Goal: Task Accomplishment & Management: Manage account settings

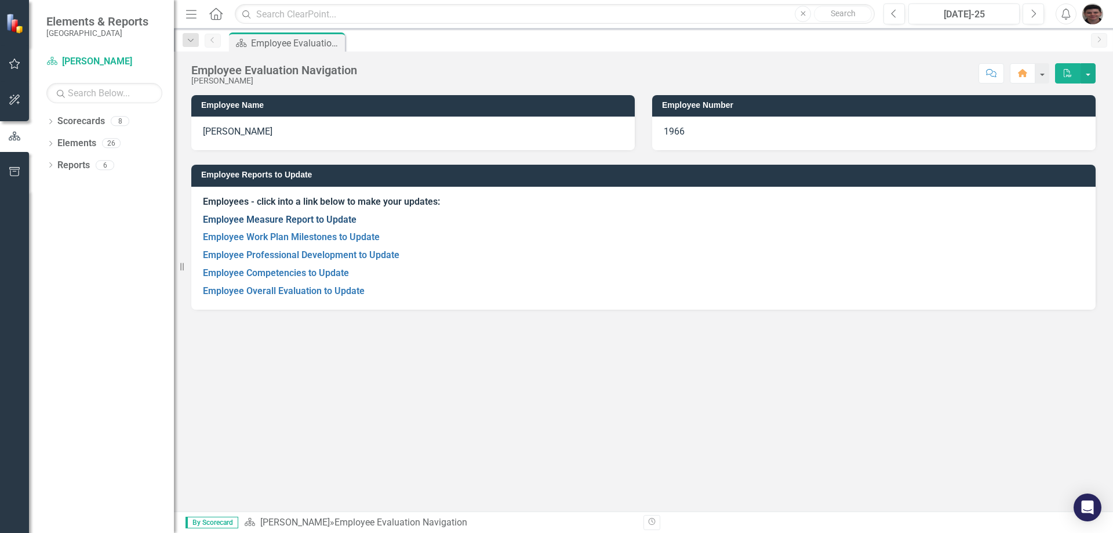
click at [264, 222] on link "Employee Measure Report to Update" at bounding box center [280, 219] width 154 height 11
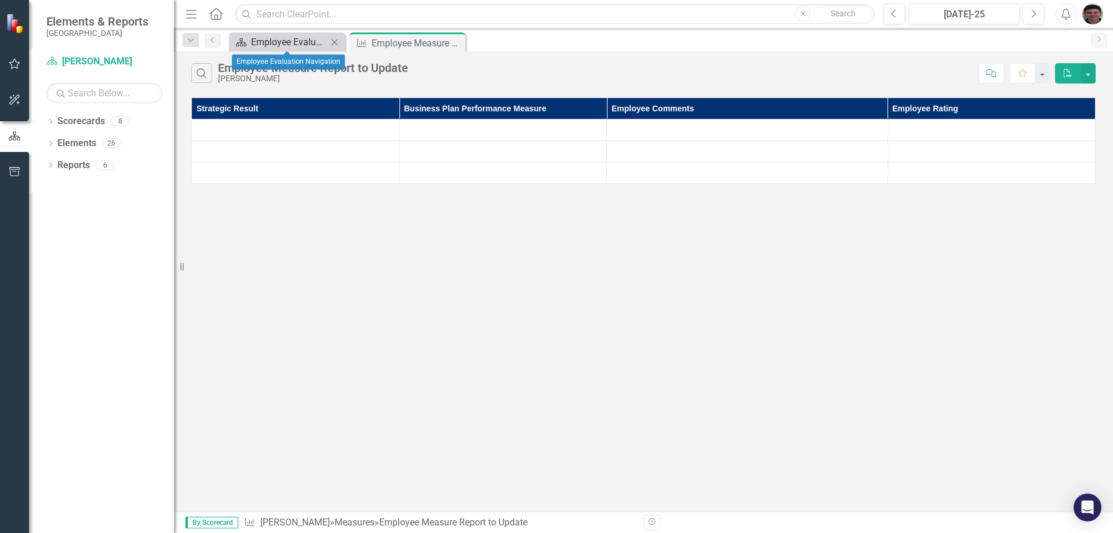
click at [303, 41] on div "Employee Evaluation Navigation" at bounding box center [289, 42] width 77 height 14
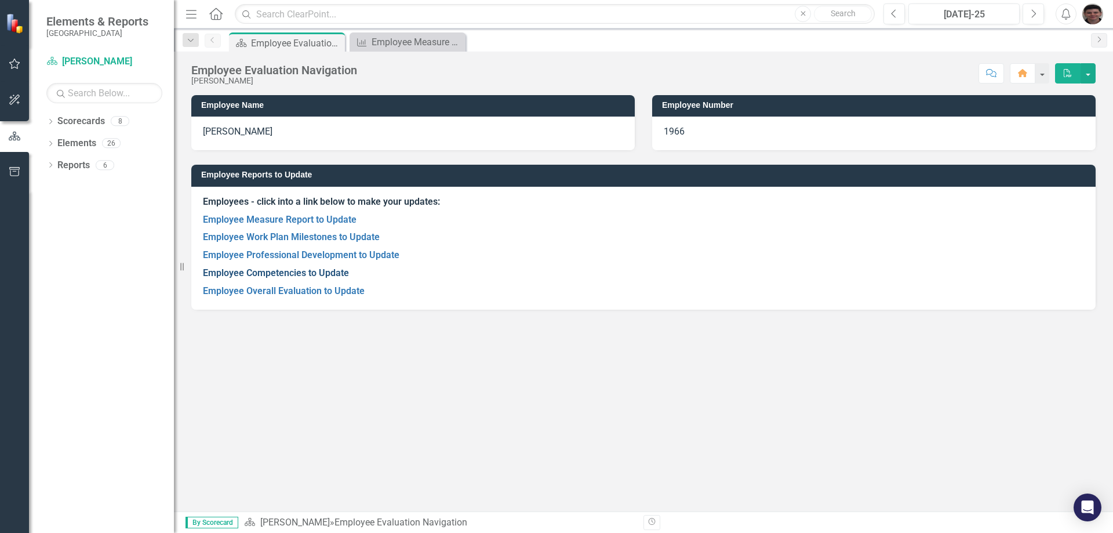
click at [323, 275] on link "Employee Competencies to Update" at bounding box center [276, 272] width 146 height 11
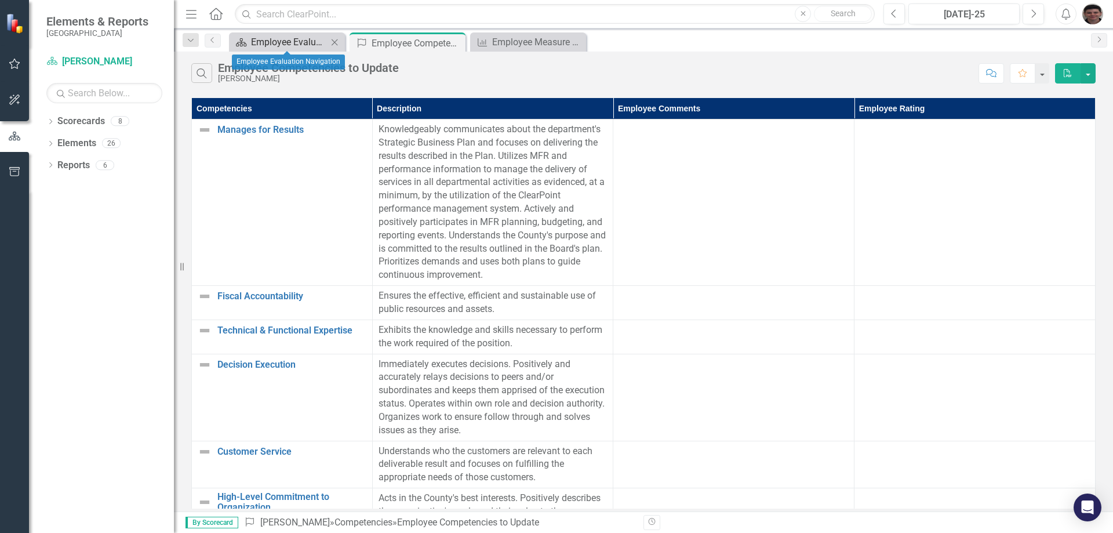
click at [294, 48] on div "Employee Evaluation Navigation" at bounding box center [289, 42] width 77 height 14
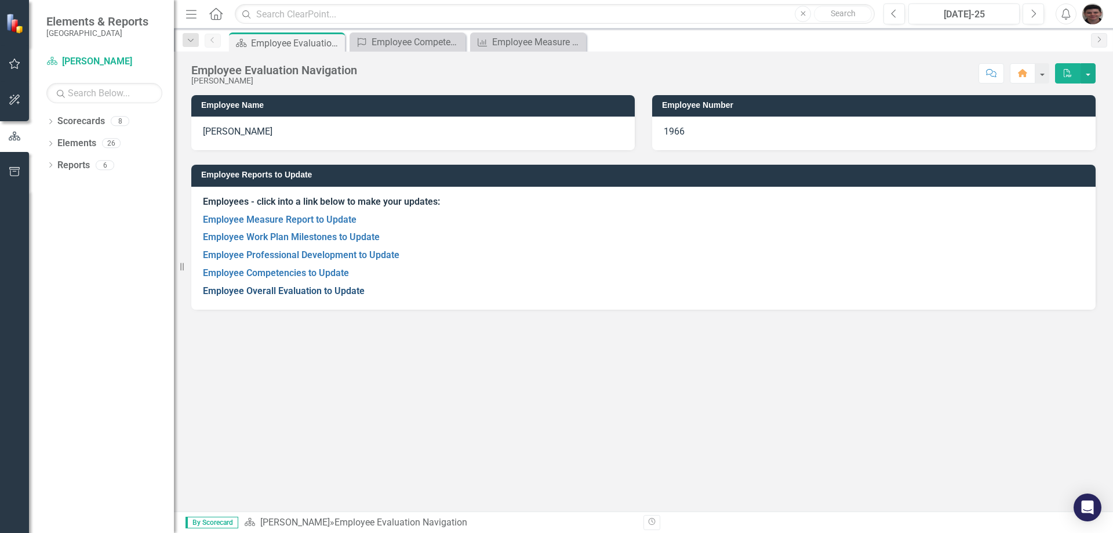
click at [275, 292] on link "Employee Overall Evaluation to Update" at bounding box center [284, 290] width 162 height 11
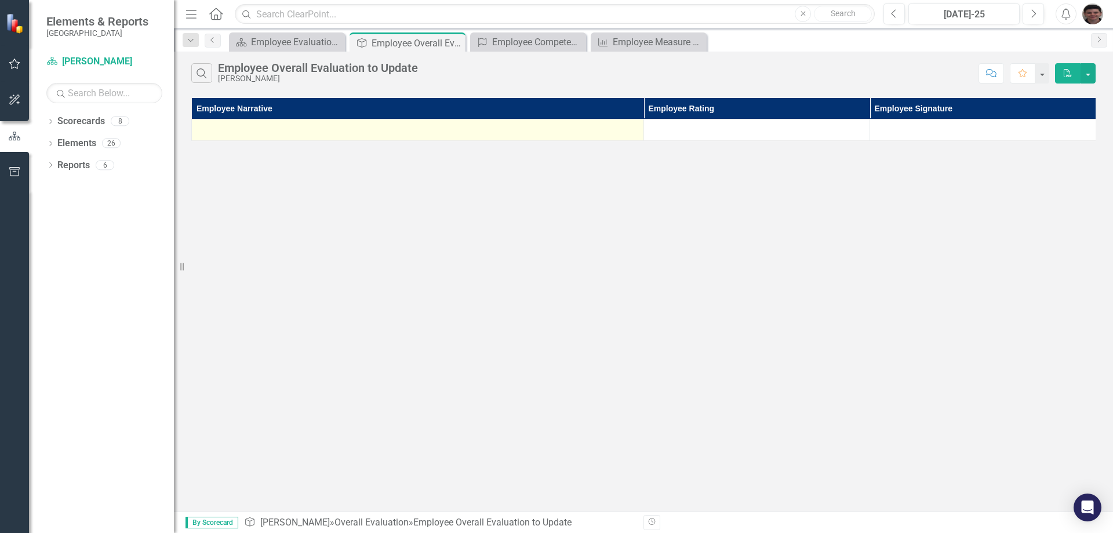
click at [300, 134] on div at bounding box center [418, 130] width 440 height 14
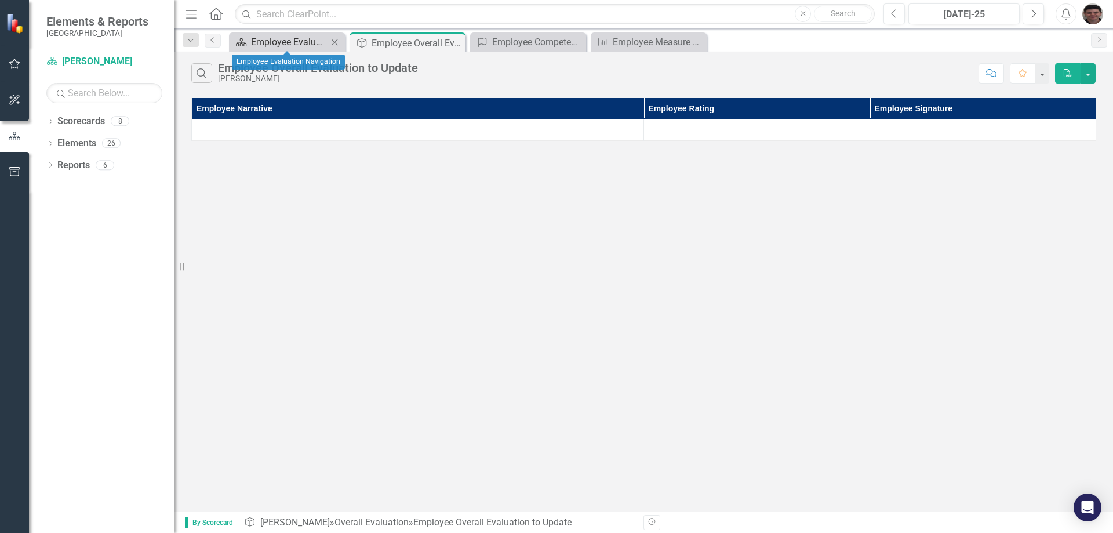
click at [297, 43] on div "Employee Evaluation Navigation" at bounding box center [289, 42] width 77 height 14
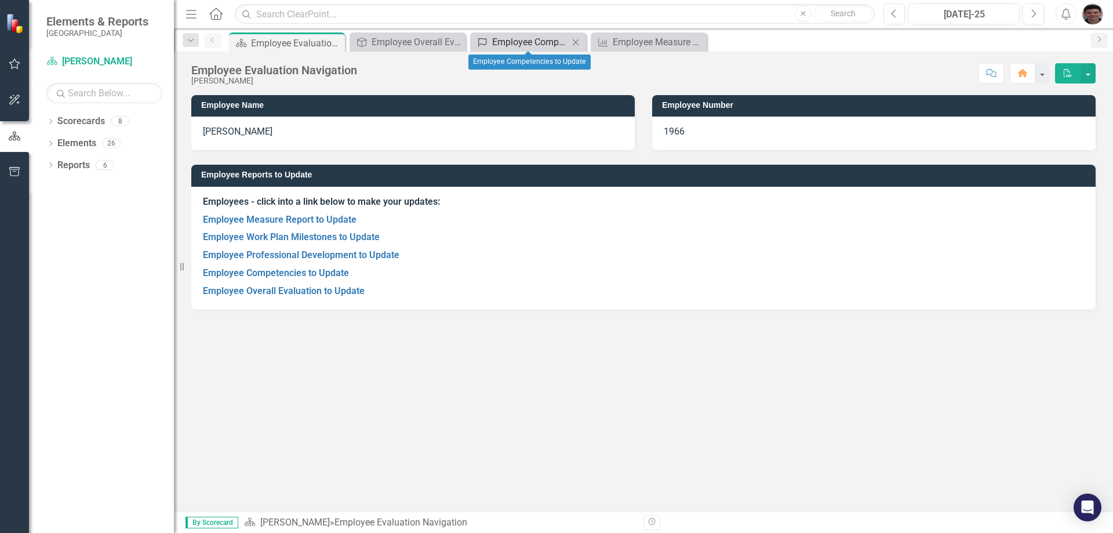
click at [548, 39] on div "Employee Competencies to Update" at bounding box center [530, 42] width 77 height 14
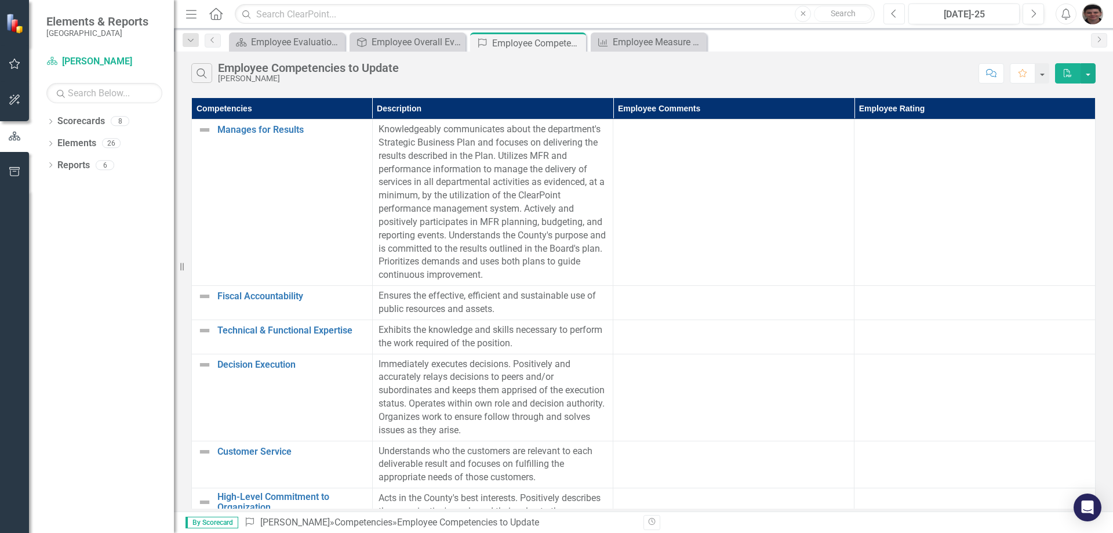
click at [895, 12] on icon "Previous" at bounding box center [894, 14] width 6 height 10
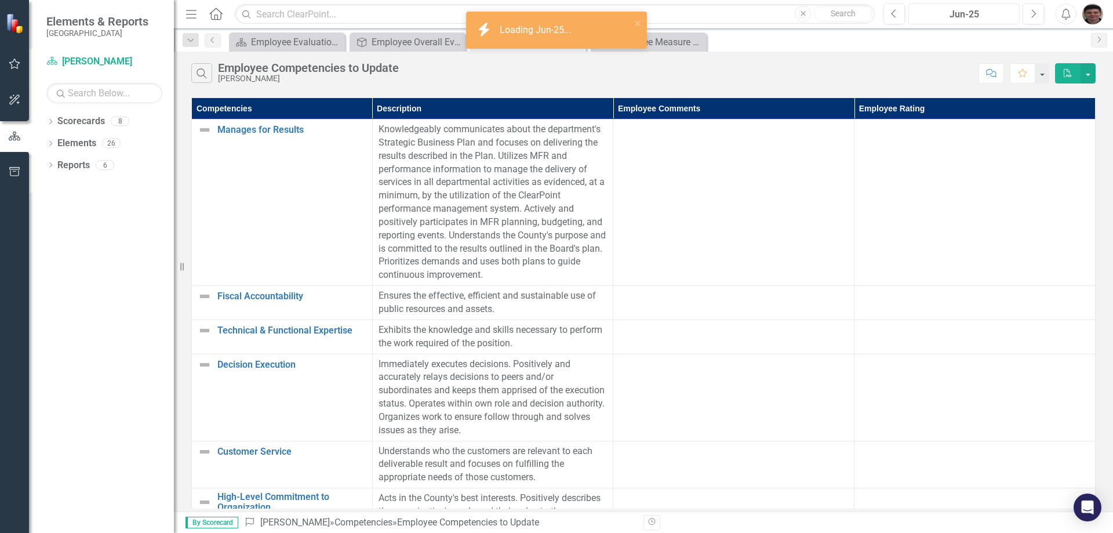
click at [949, 12] on div "Jun-25" at bounding box center [963, 15] width 103 height 14
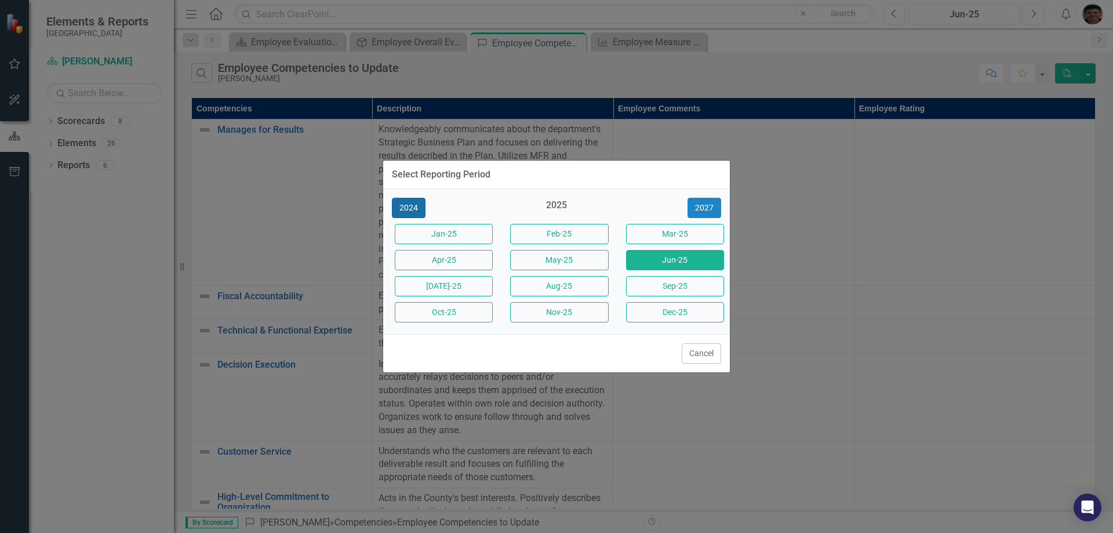
click at [410, 207] on button "2024" at bounding box center [409, 208] width 34 height 20
click at [459, 285] on button "[DATE]-24" at bounding box center [444, 286] width 98 height 20
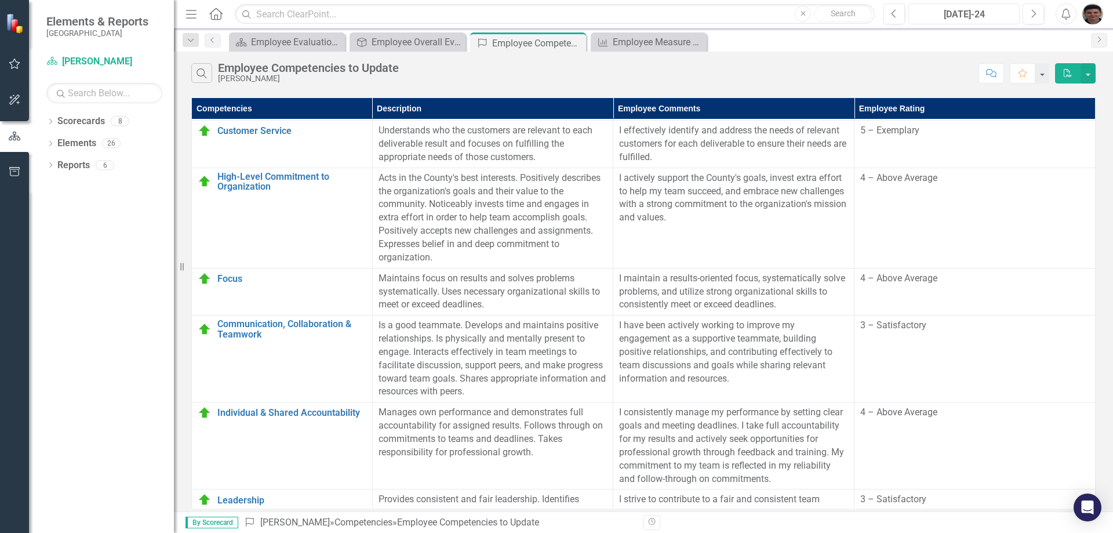
scroll to position [348, 7]
click at [429, 40] on div "Employee Overall Evaluation to Update" at bounding box center [409, 42] width 77 height 14
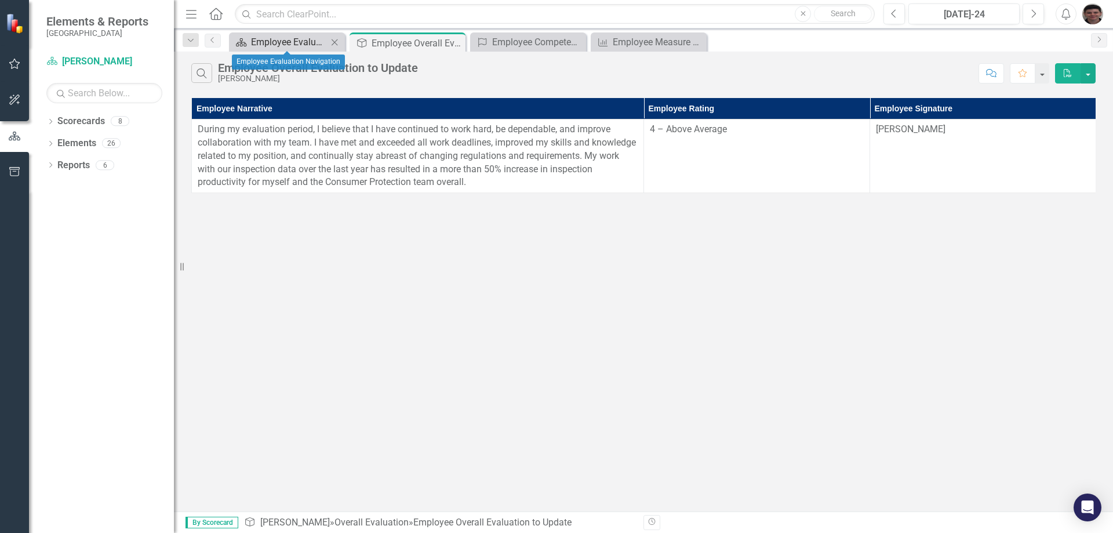
click at [308, 41] on div "Employee Evaluation Navigation" at bounding box center [289, 42] width 77 height 14
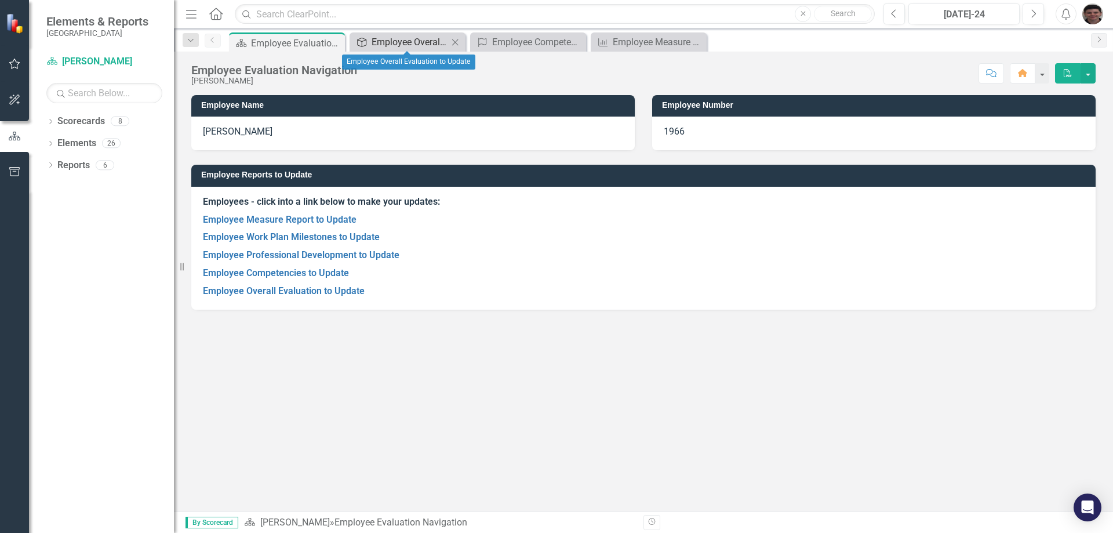
click at [403, 36] on div "Employee Overall Evaluation to Update" at bounding box center [409, 42] width 77 height 14
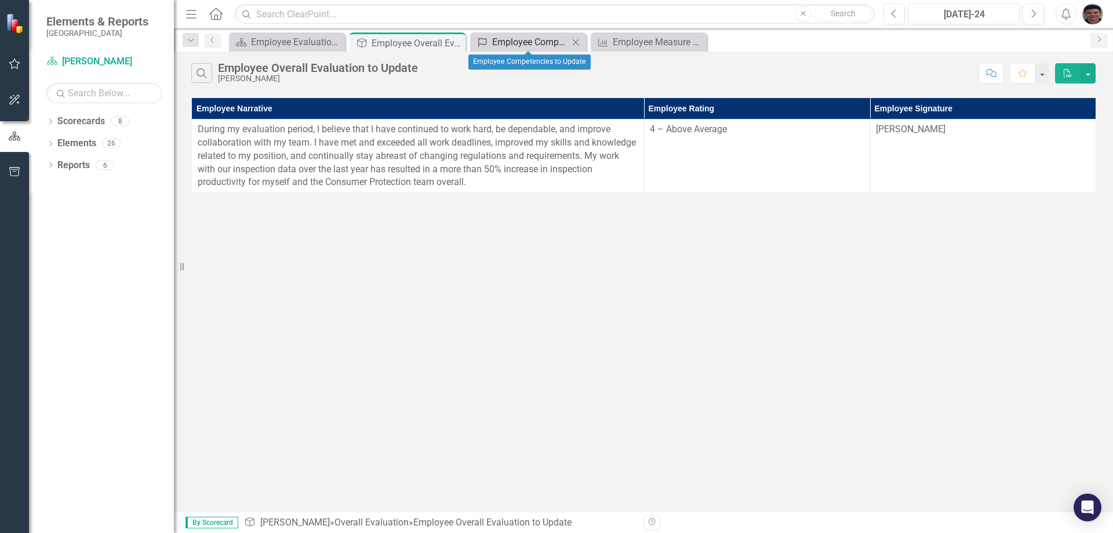
click at [517, 37] on div "Employee Competencies to Update" at bounding box center [530, 42] width 77 height 14
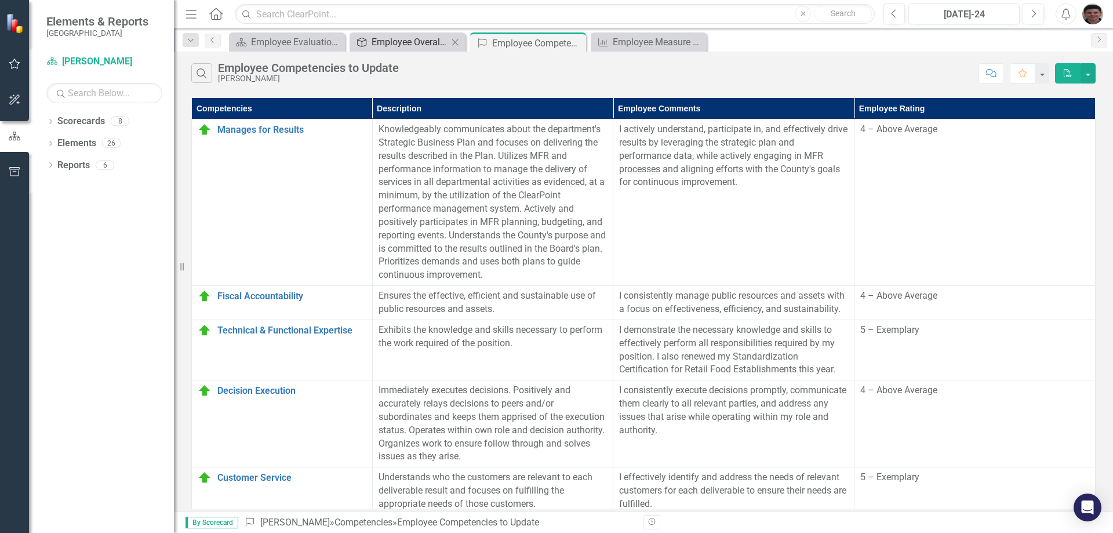
click at [405, 38] on div "Employee Overall Evaluation to Update" at bounding box center [409, 42] width 77 height 14
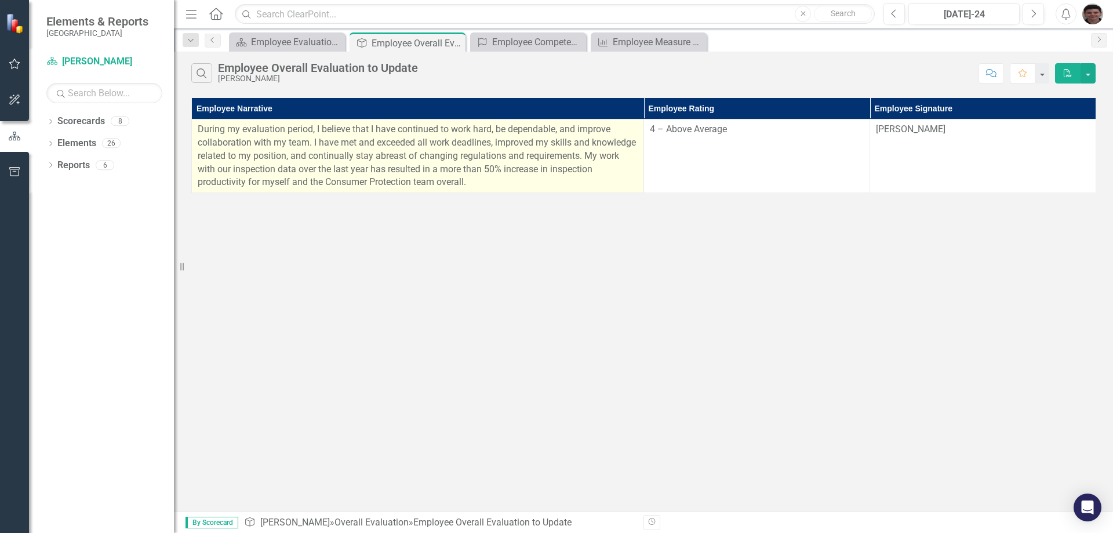
drag, startPoint x: 194, startPoint y: 108, endPoint x: 477, endPoint y: 181, distance: 292.7
click at [477, 181] on table "Employee Narrative Employee Rating Employee Signature During my evaluation peri…" at bounding box center [643, 145] width 905 height 95
copy table "Employee Narrative Employee Rating Employee Signature During my evaluation peri…"
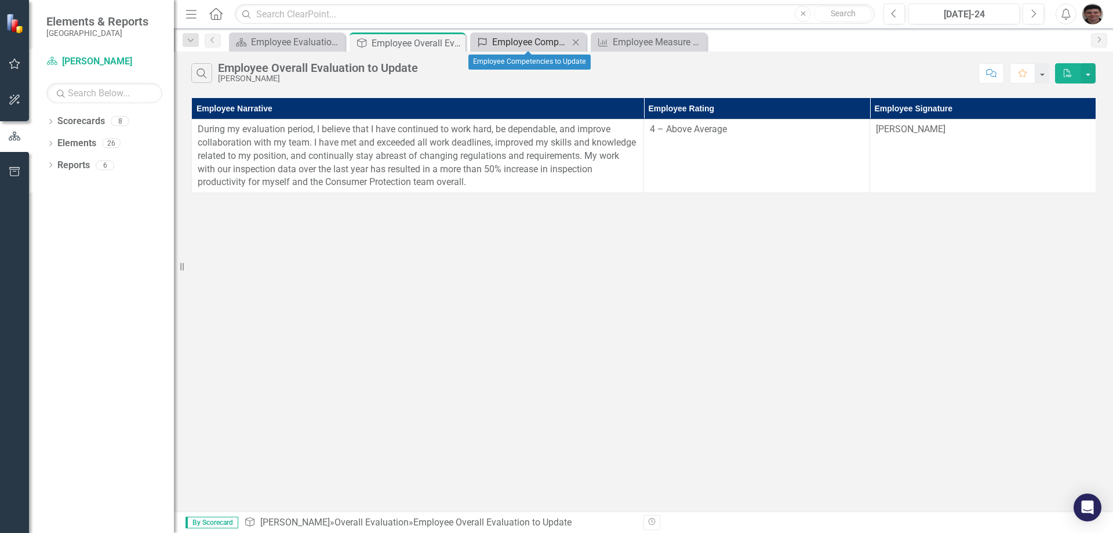
click at [545, 41] on div "Employee Competencies to Update" at bounding box center [530, 42] width 77 height 14
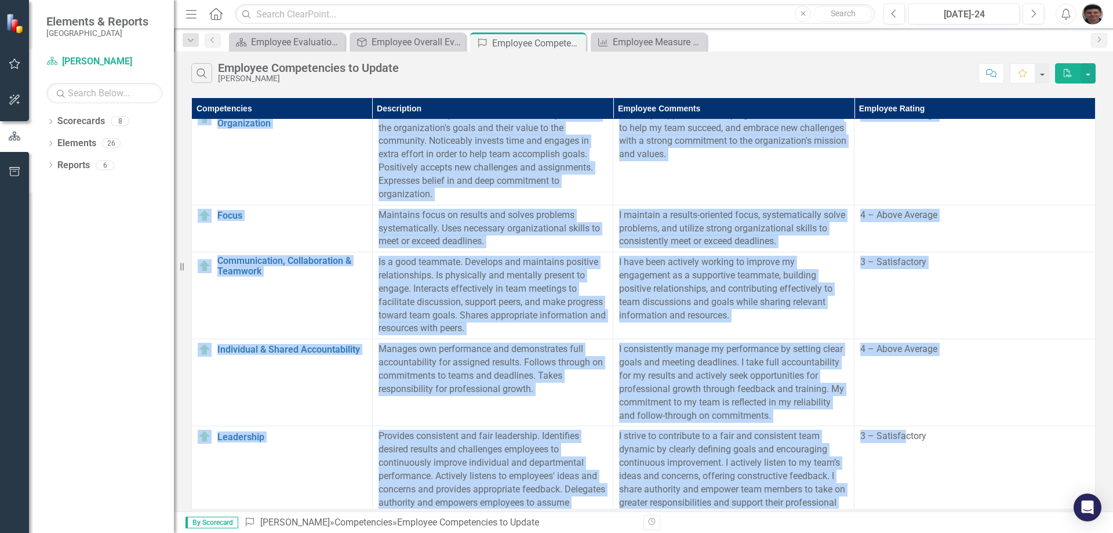
scroll to position [450, 0]
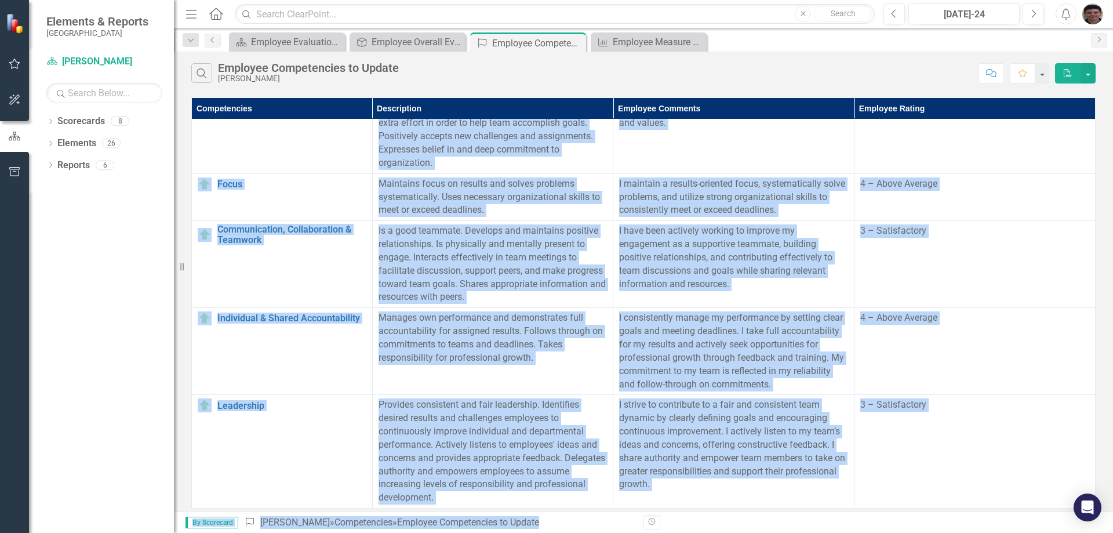
drag, startPoint x: 617, startPoint y: 127, endPoint x: 905, endPoint y: 515, distance: 482.7
click at [905, 515] on div "Menu Home Search Close Search Previous [DATE]-24 Next Alerts User Edit Profile …" at bounding box center [643, 266] width 939 height 533
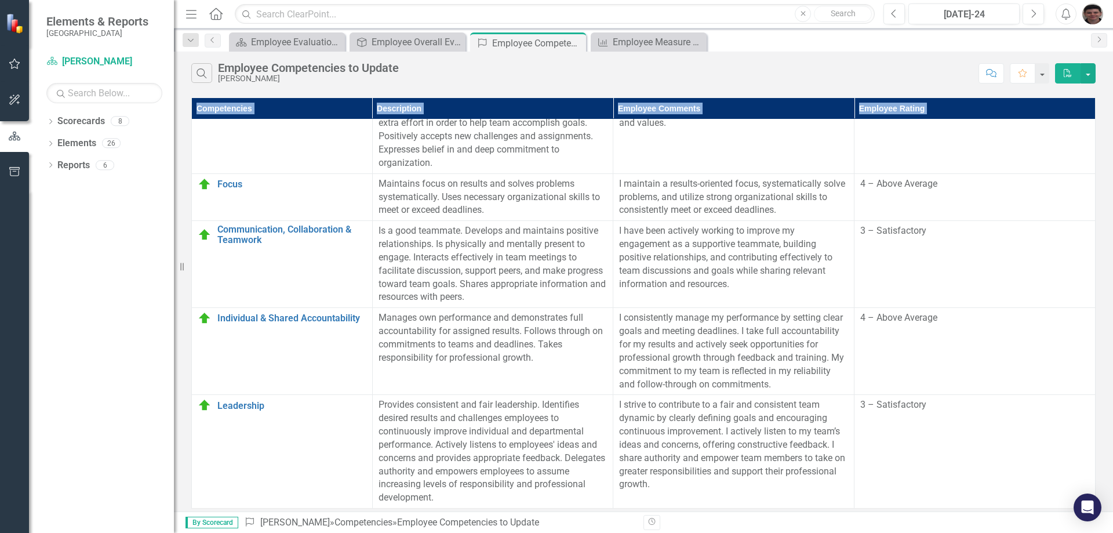
drag, startPoint x: 192, startPoint y: 128, endPoint x: 959, endPoint y: 508, distance: 855.8
click at [959, 508] on div "Competencies Description Employee Comments Employee Rating Manages for Results …" at bounding box center [643, 303] width 904 height 410
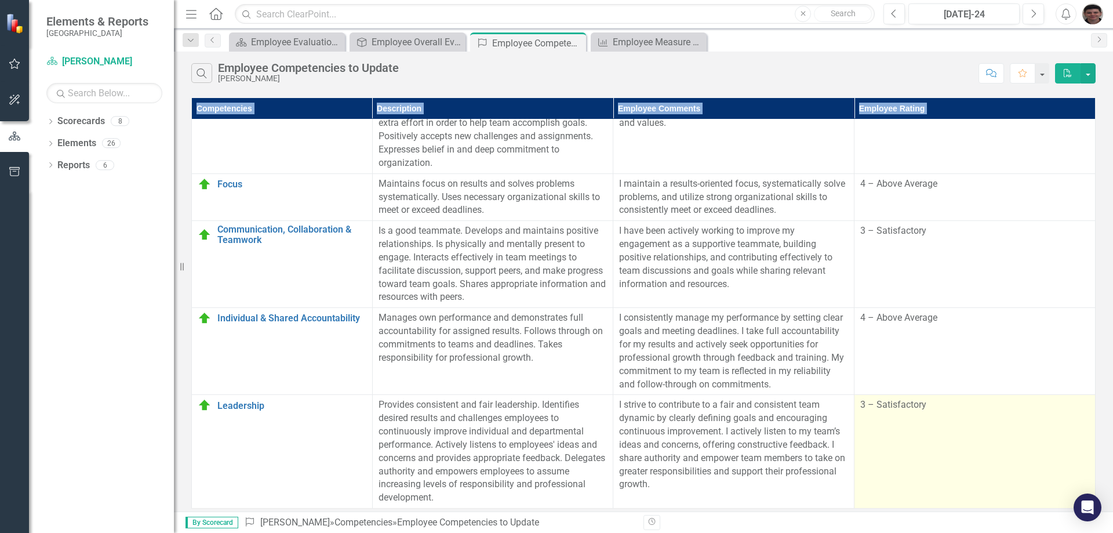
copy table "Competencies Description Employee Comments Employee Rating"
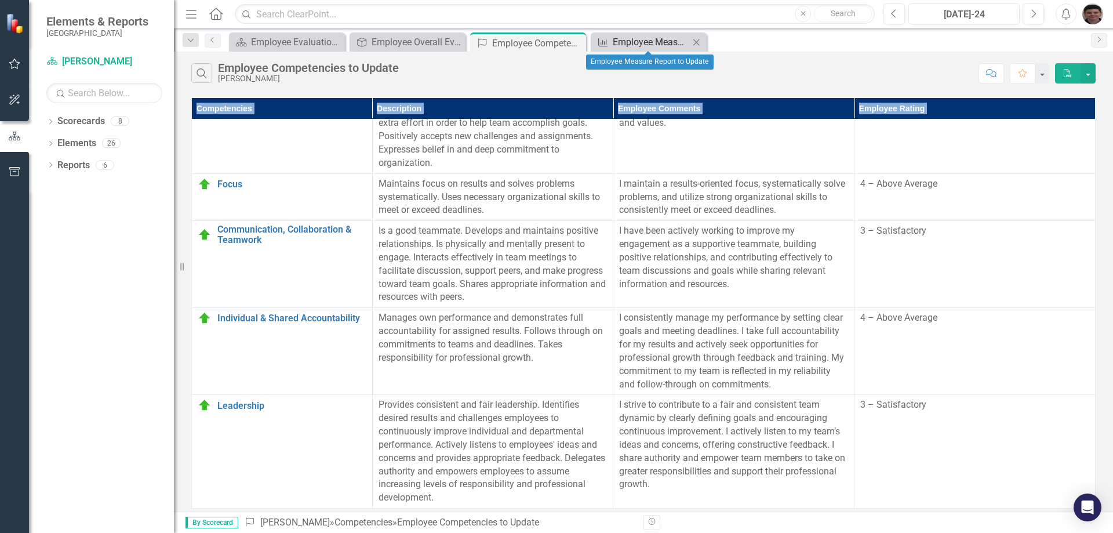
click at [671, 40] on div "Employee Measure Report to Update" at bounding box center [651, 42] width 77 height 14
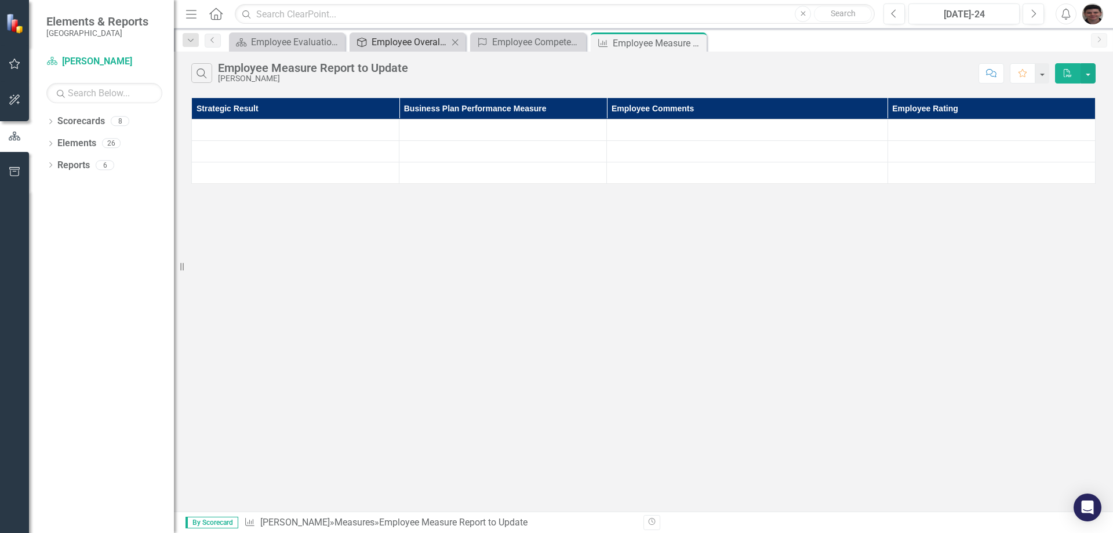
click at [402, 46] on div "Employee Overall Evaluation to Update" at bounding box center [409, 42] width 77 height 14
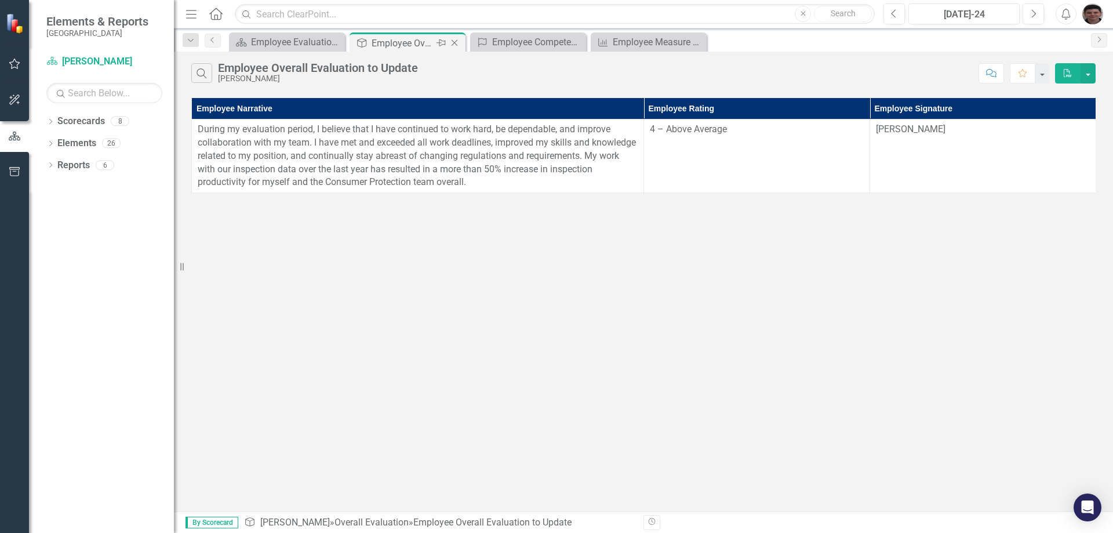
click at [454, 42] on icon "Close" at bounding box center [455, 42] width 12 height 9
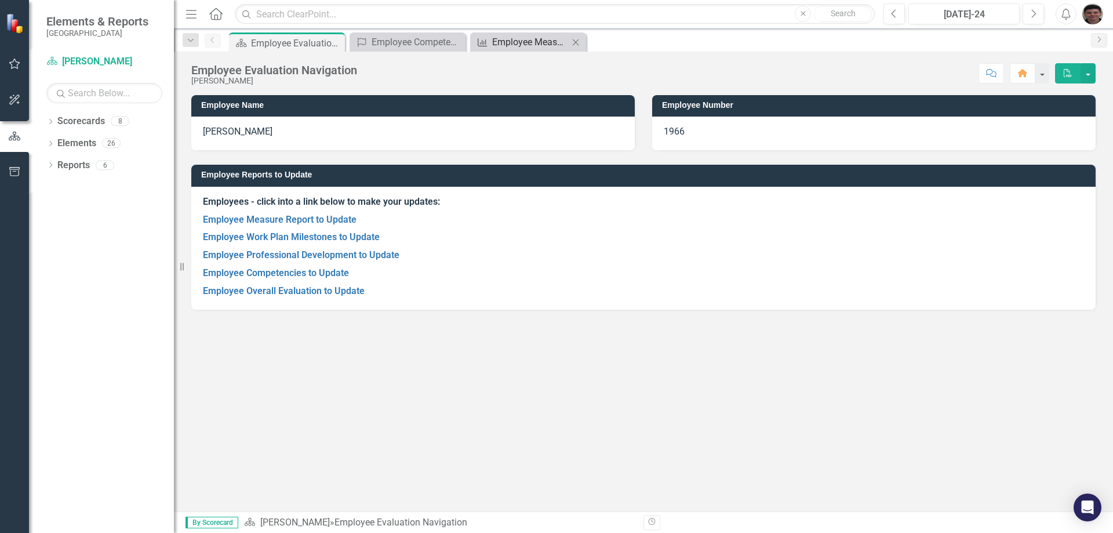
click at [514, 43] on div "Employee Measure Report to Update" at bounding box center [530, 42] width 77 height 14
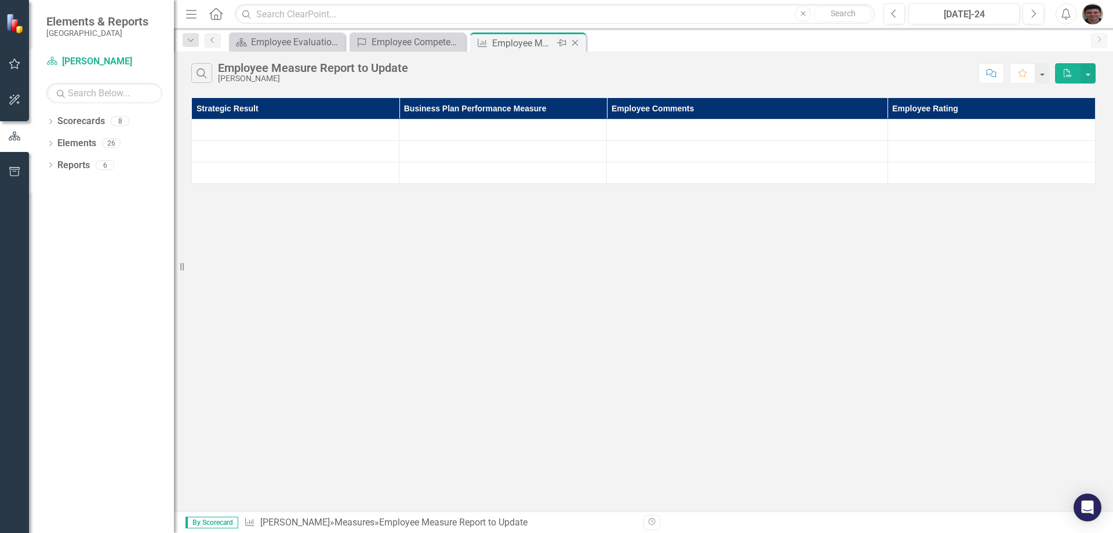
click at [574, 43] on icon "Close" at bounding box center [575, 42] width 12 height 9
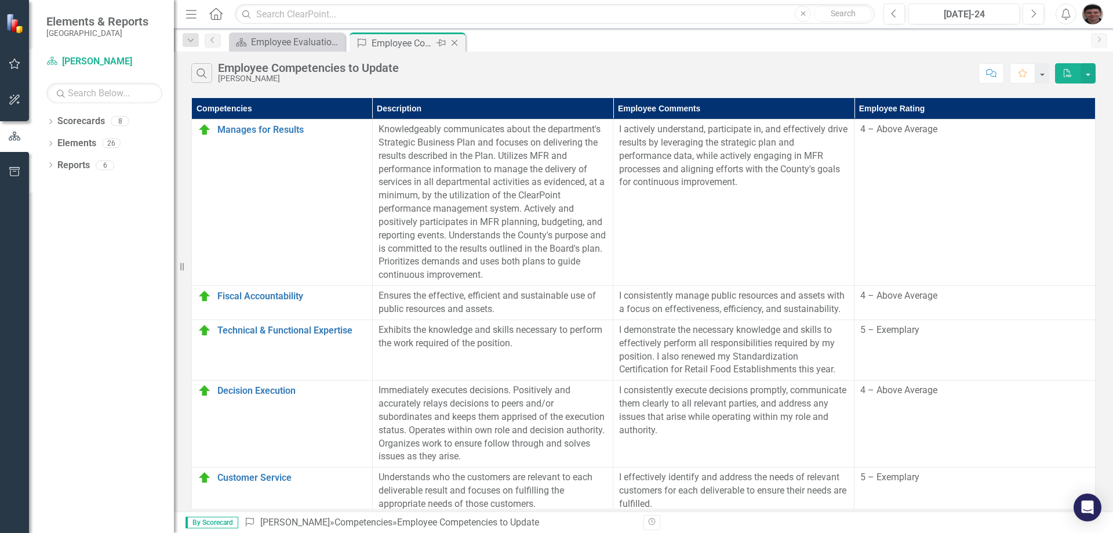
click at [405, 43] on div "Employee Competencies to Update" at bounding box center [402, 43] width 62 height 14
click at [952, 14] on div "[DATE]-24" at bounding box center [963, 15] width 103 height 14
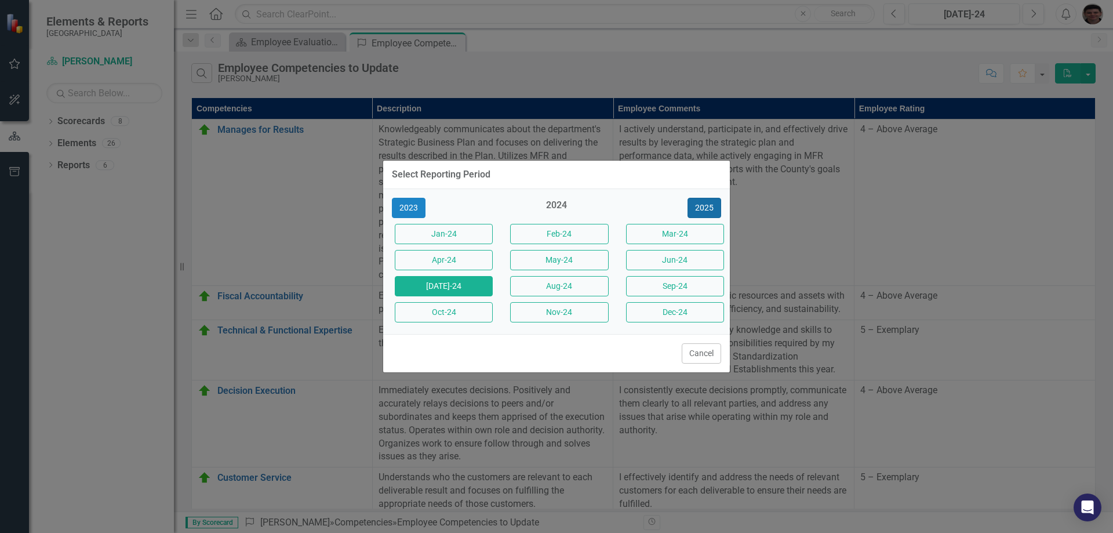
click at [706, 205] on button "2025" at bounding box center [704, 208] width 34 height 20
click at [473, 282] on button "[DATE]-25" at bounding box center [444, 286] width 98 height 20
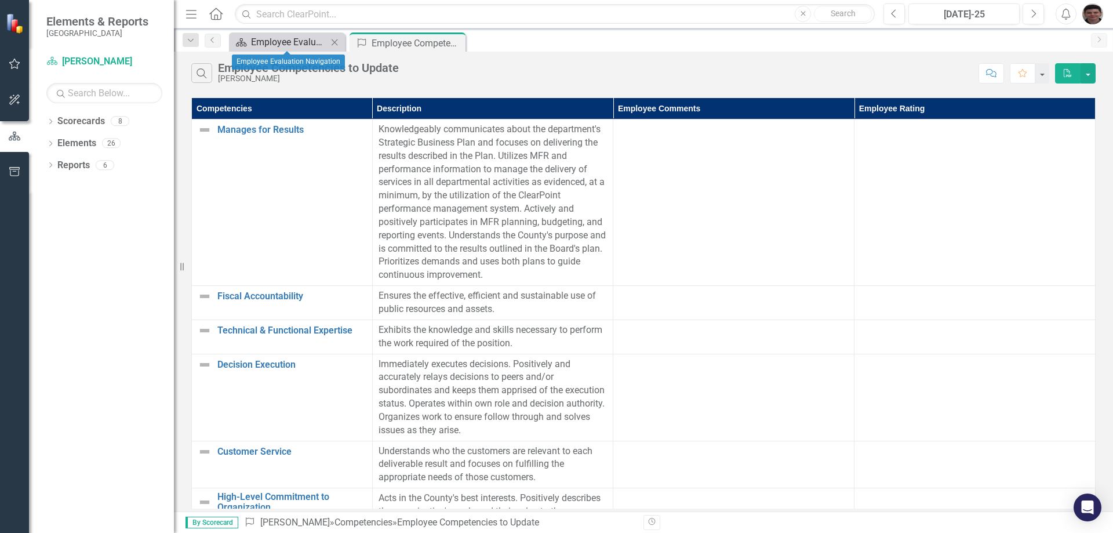
click at [294, 46] on div "Employee Evaluation Navigation" at bounding box center [289, 42] width 77 height 14
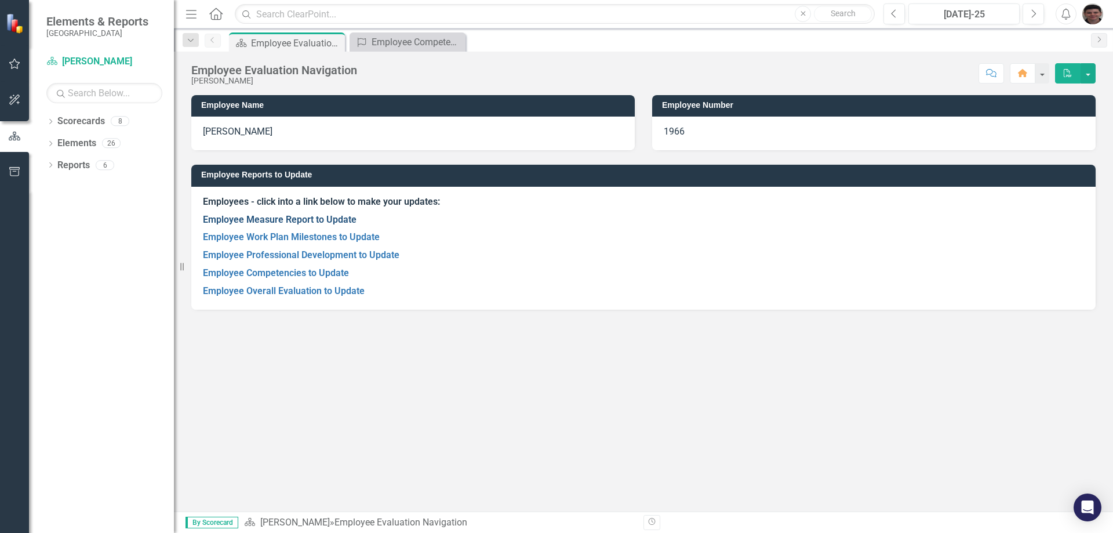
click at [343, 219] on link "Employee Measure Report to Update" at bounding box center [280, 219] width 154 height 11
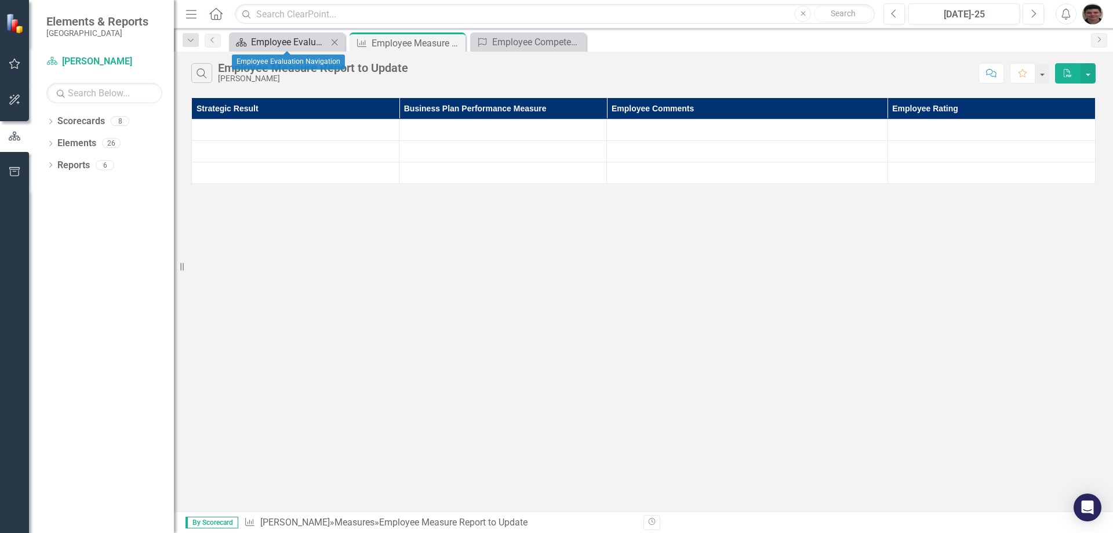
click at [301, 41] on div "Employee Evaluation Navigation" at bounding box center [289, 42] width 77 height 14
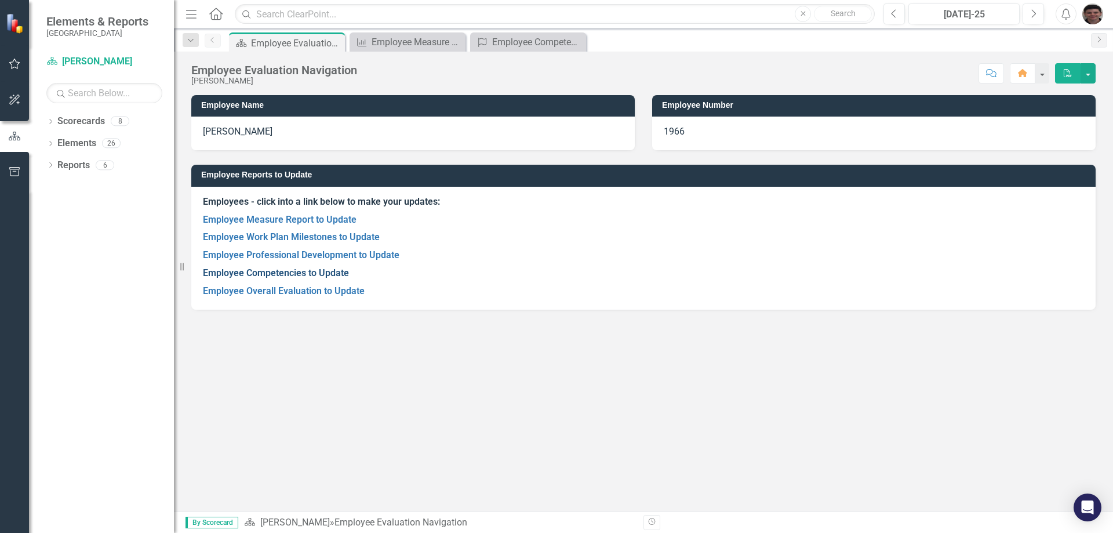
click at [292, 275] on link "Employee Competencies to Update" at bounding box center [276, 272] width 146 height 11
